Goal: Information Seeking & Learning: Learn about a topic

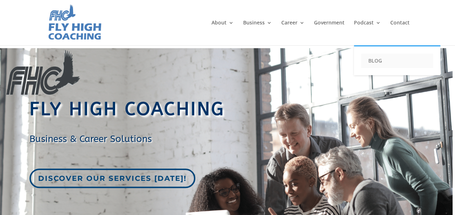
click at [375, 60] on link "BLOG" at bounding box center [397, 61] width 72 height 14
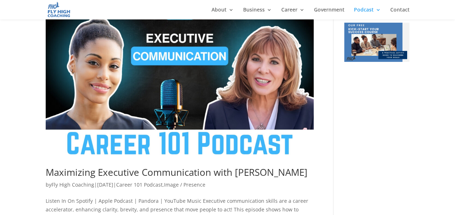
scroll to position [108, 0]
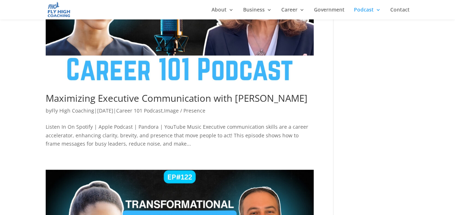
click at [227, 97] on link "Maximizing Executive Communication with [PERSON_NAME]" at bounding box center [177, 98] width 262 height 13
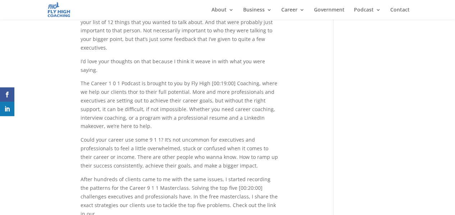
scroll to position [3381, 0]
